Goal: Register for event/course

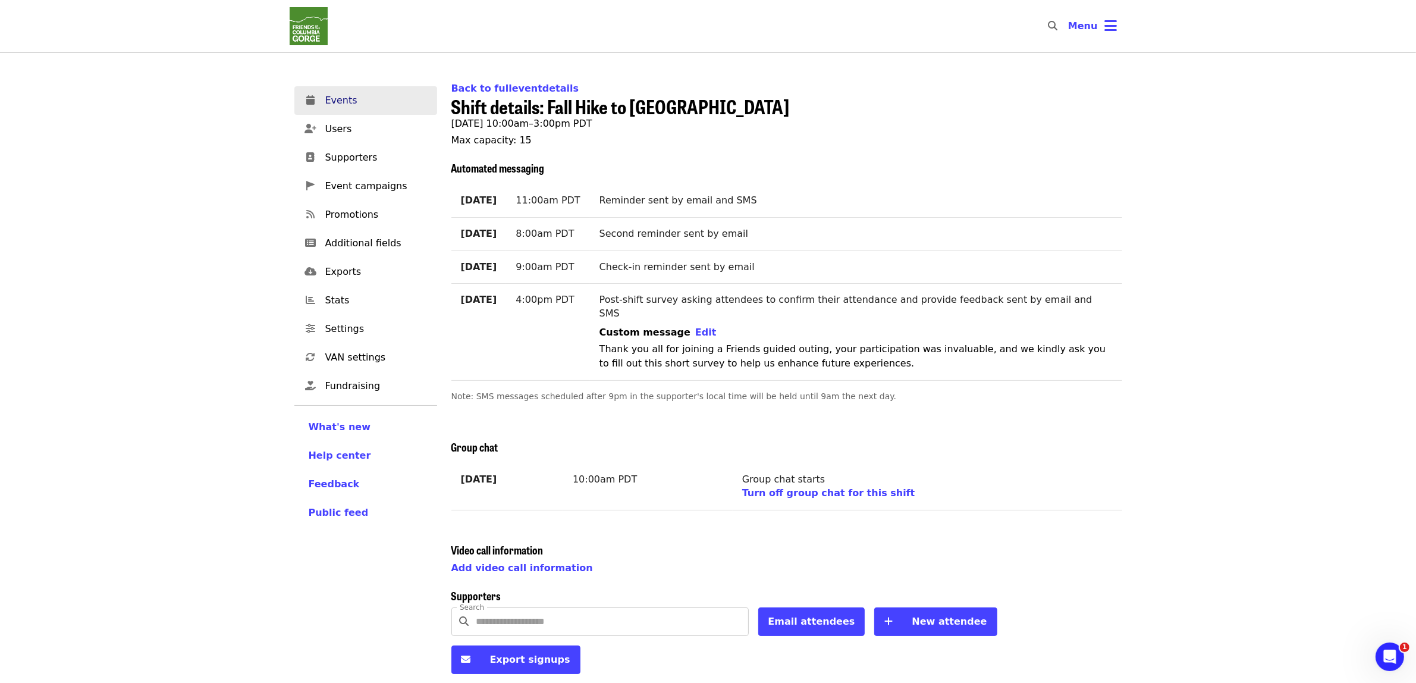
click at [363, 105] on span "Events" at bounding box center [376, 100] width 102 height 14
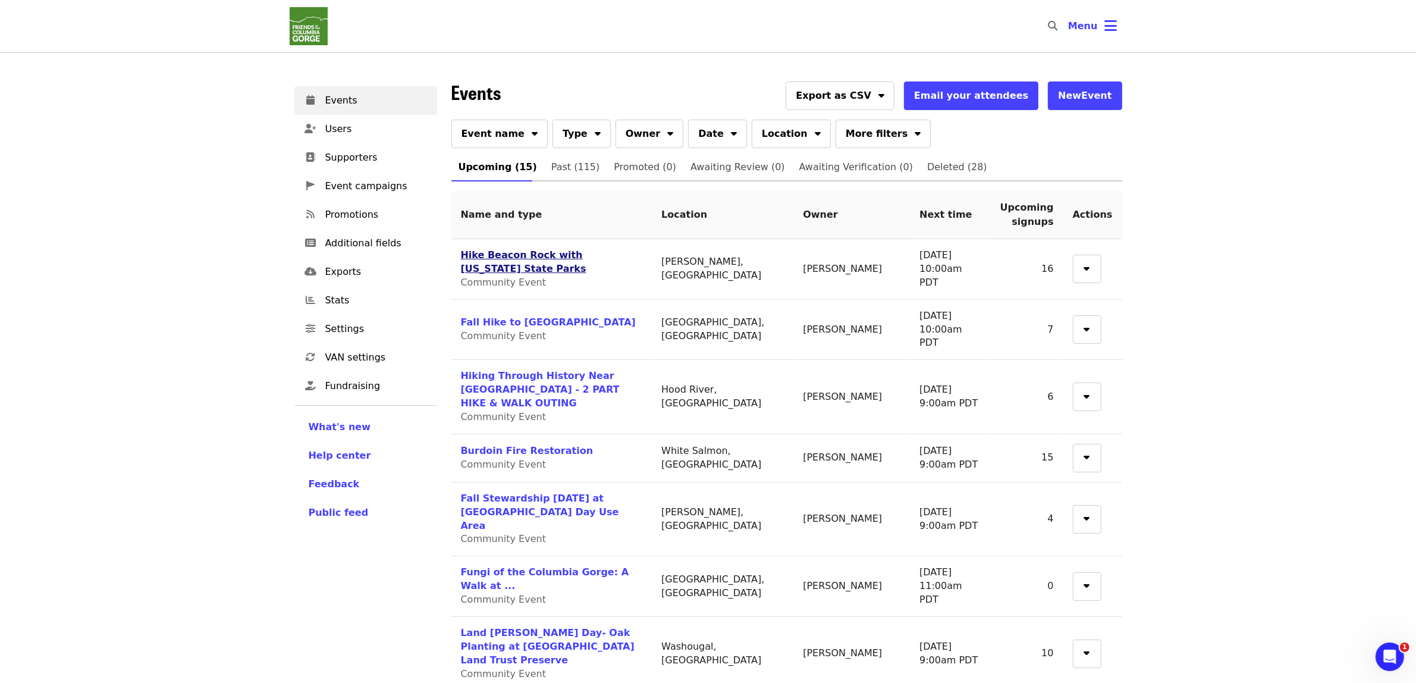
click at [586, 253] on link "Hike Beacon Rock with [US_STATE] State Parks" at bounding box center [523, 261] width 125 height 25
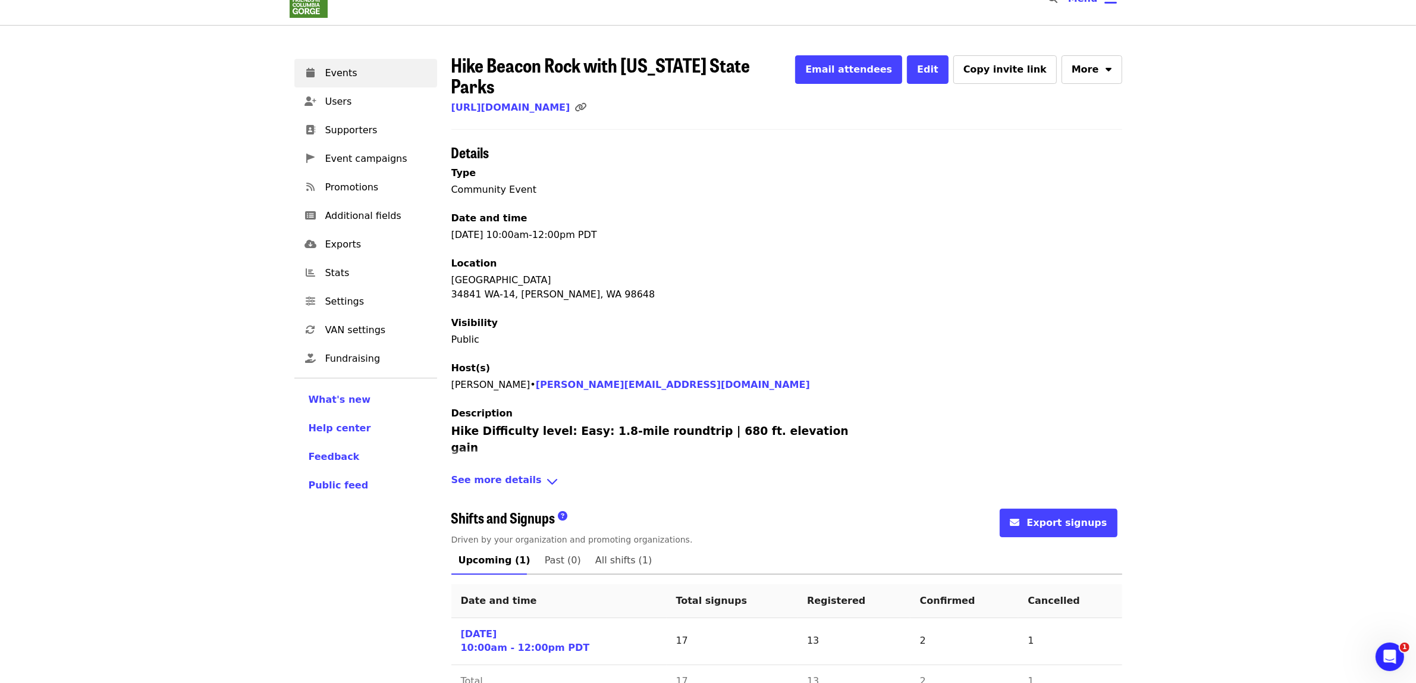
scroll to position [40, 0]
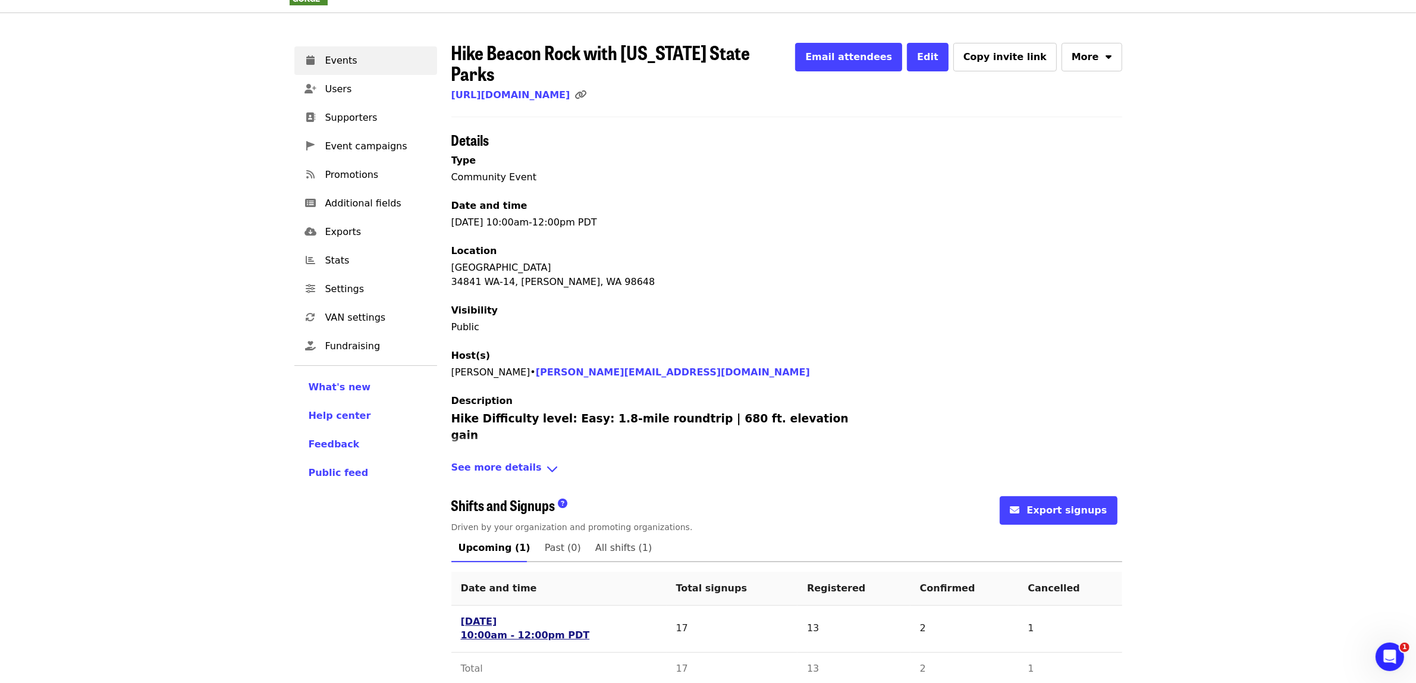
click at [498, 615] on link "[DATE] 10:00am - 12:00pm PDT" at bounding box center [525, 628] width 129 height 27
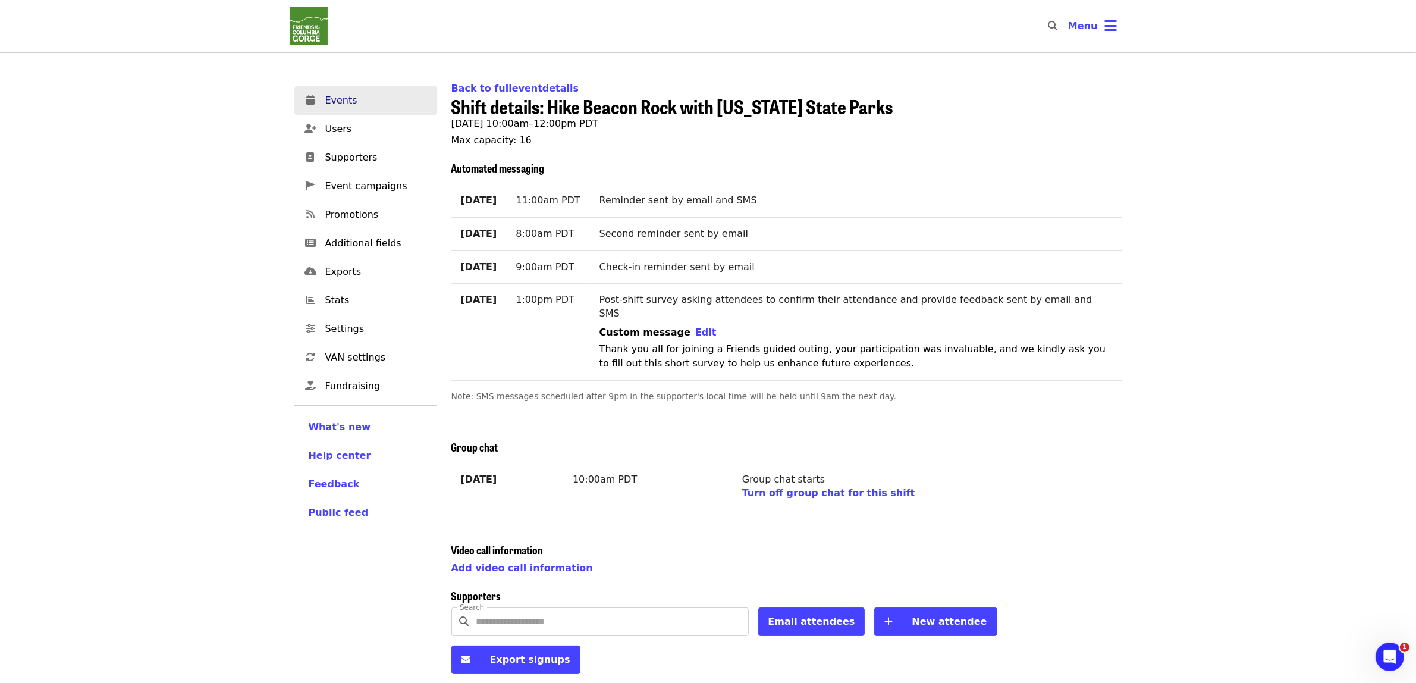
click at [344, 102] on span "Events" at bounding box center [376, 100] width 102 height 14
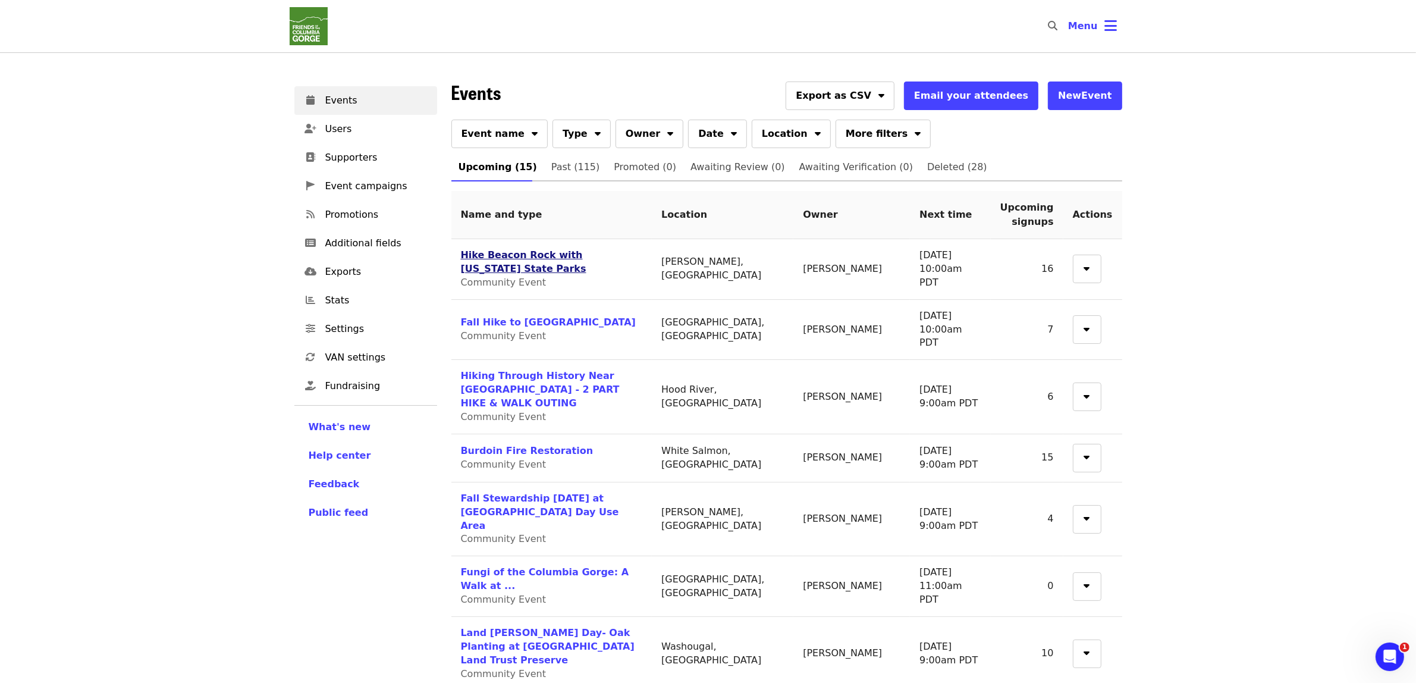
click at [533, 255] on link "Hike Beacon Rock with [US_STATE] State Parks" at bounding box center [523, 261] width 125 height 25
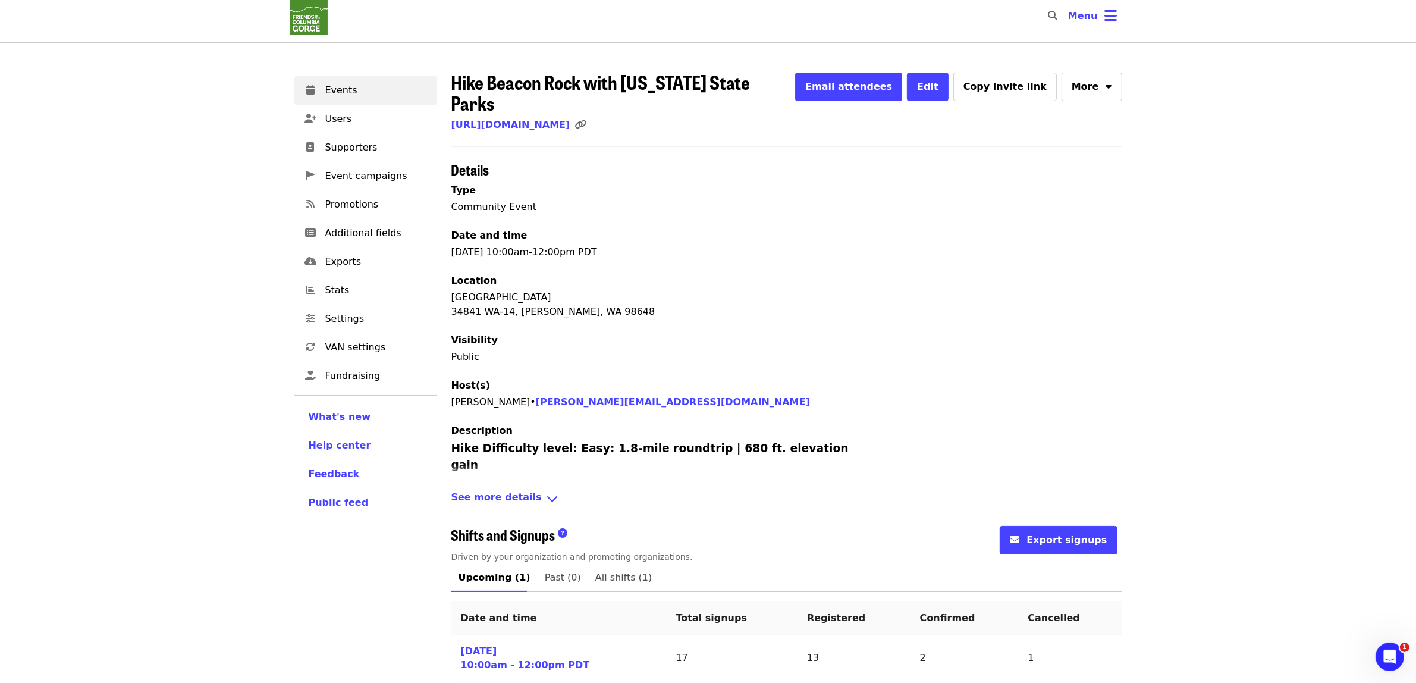
scroll to position [40, 0]
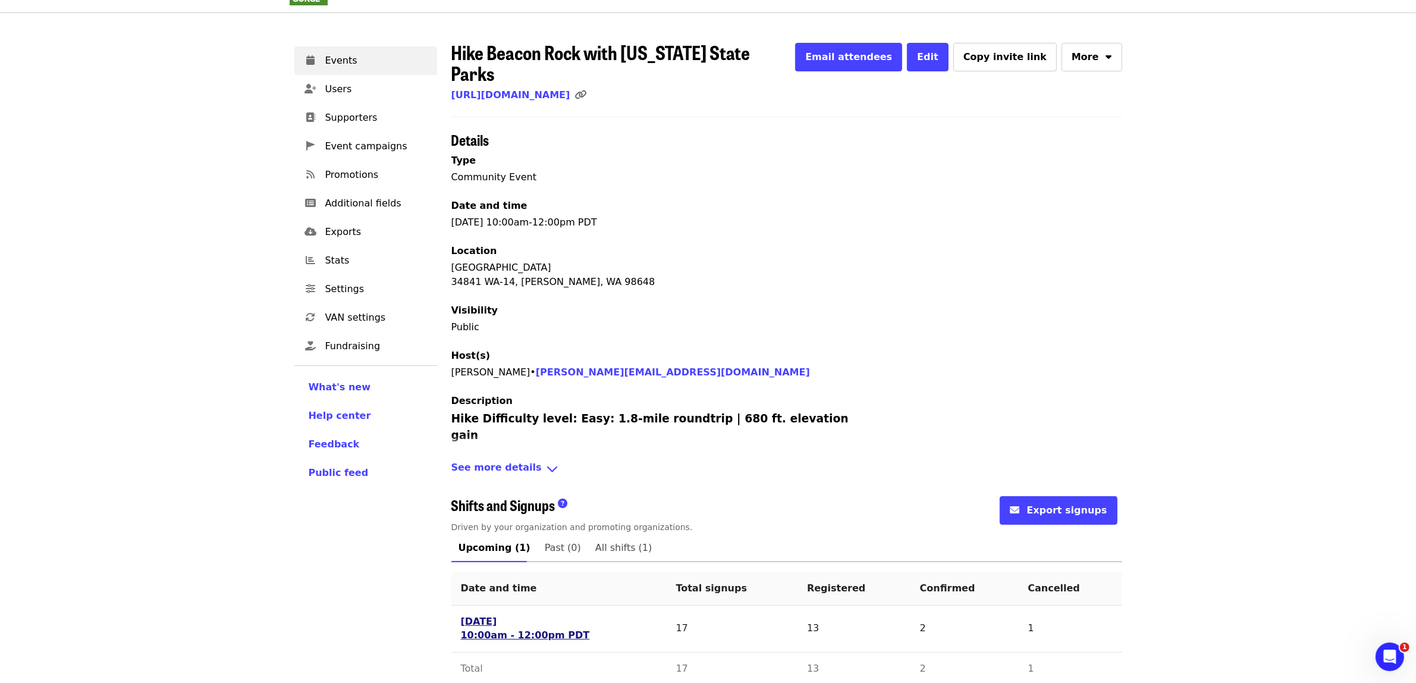
click at [519, 623] on link "[DATE] 10:00am - 12:00pm PDT" at bounding box center [525, 628] width 129 height 27
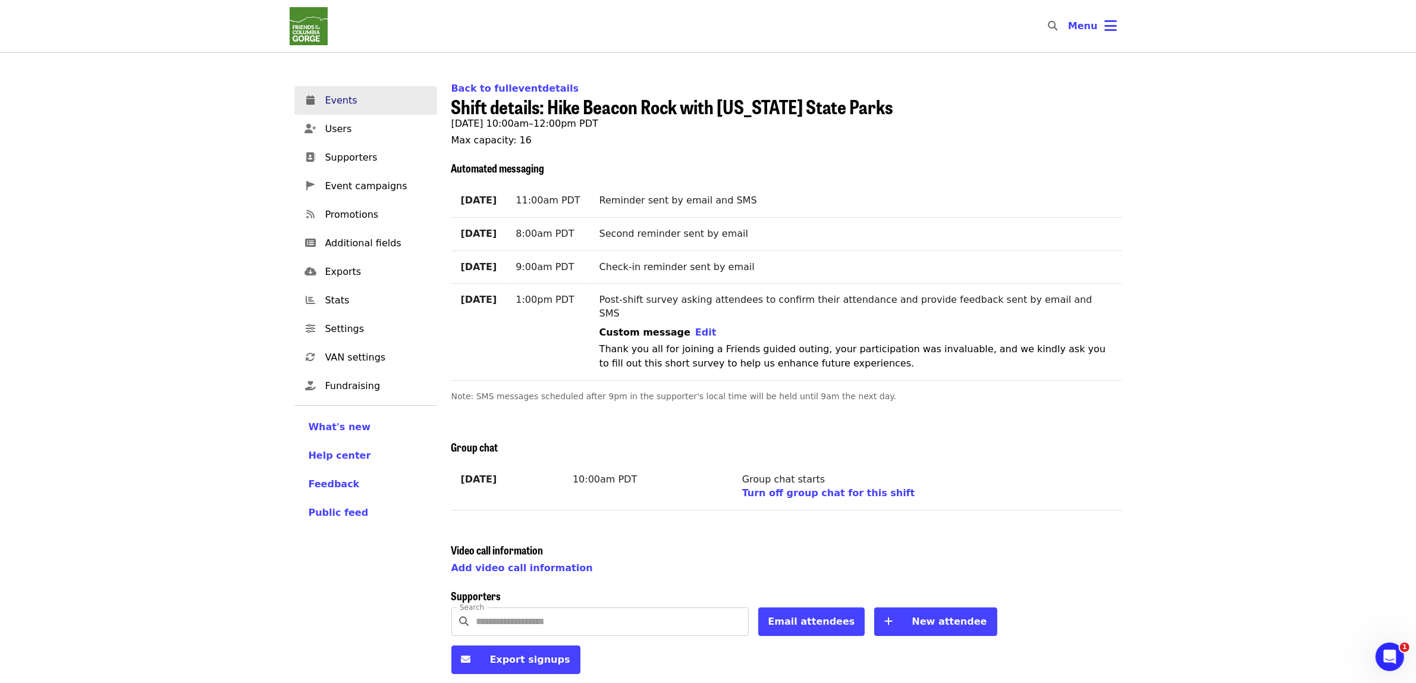
click at [357, 89] on link "Events" at bounding box center [365, 100] width 143 height 29
